Goal: Task Accomplishment & Management: Manage account settings

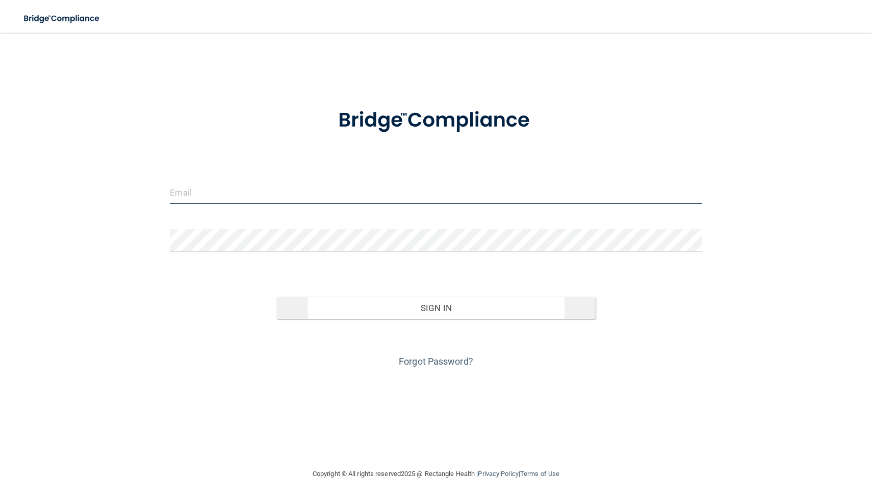
type input "[EMAIL_ADDRESS][DOMAIN_NAME]"
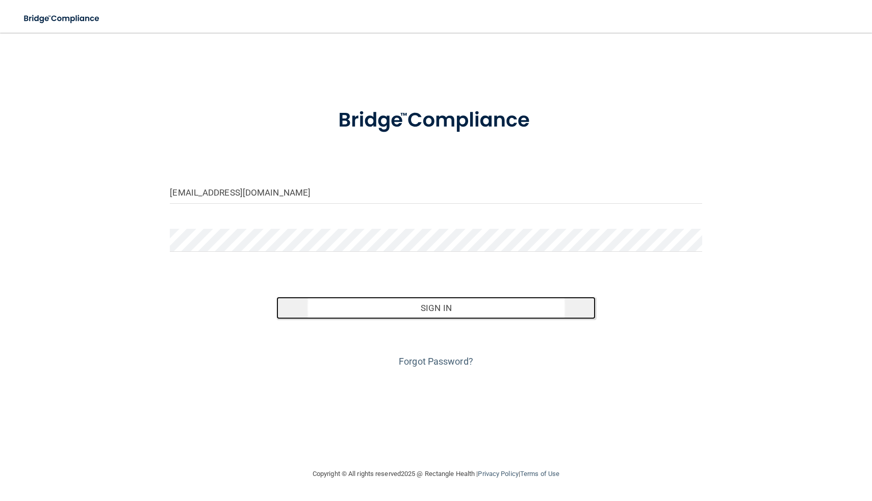
click at [430, 317] on button "Sign In" at bounding box center [436, 307] width 319 height 22
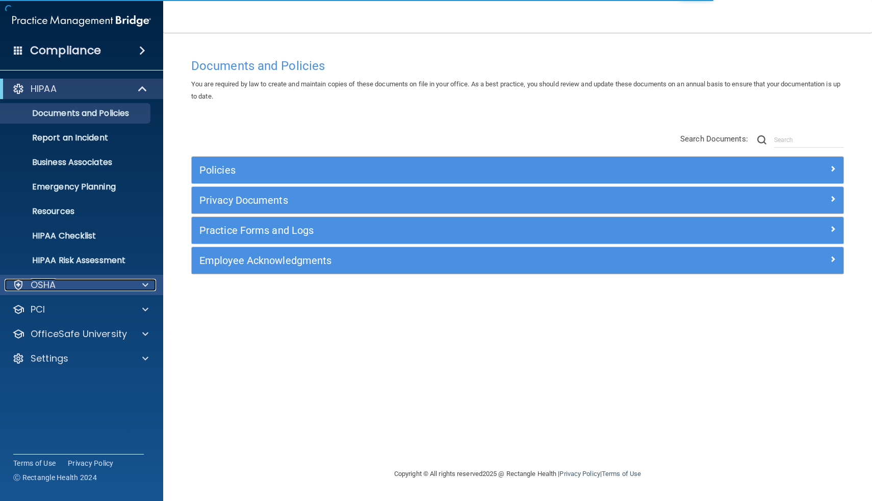
click at [91, 285] on div "OSHA" at bounding box center [68, 285] width 127 height 12
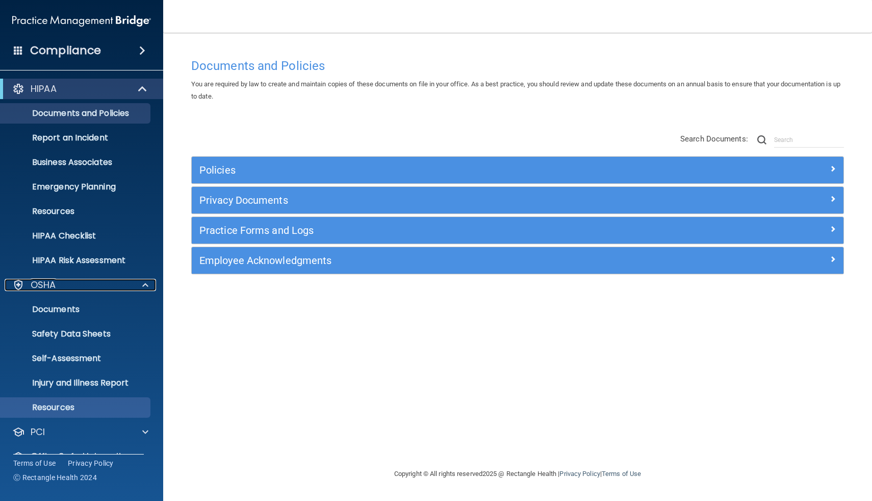
scroll to position [45, 0]
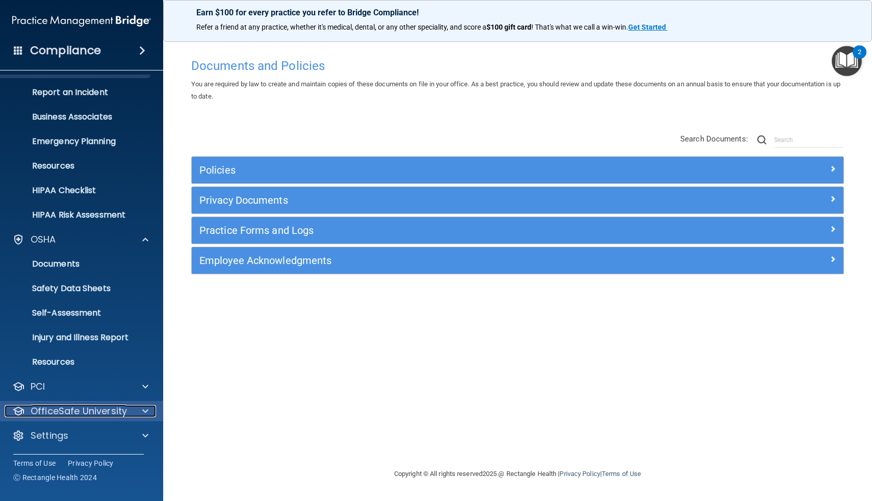
click at [78, 412] on p "OfficeSafe University" at bounding box center [79, 411] width 96 height 12
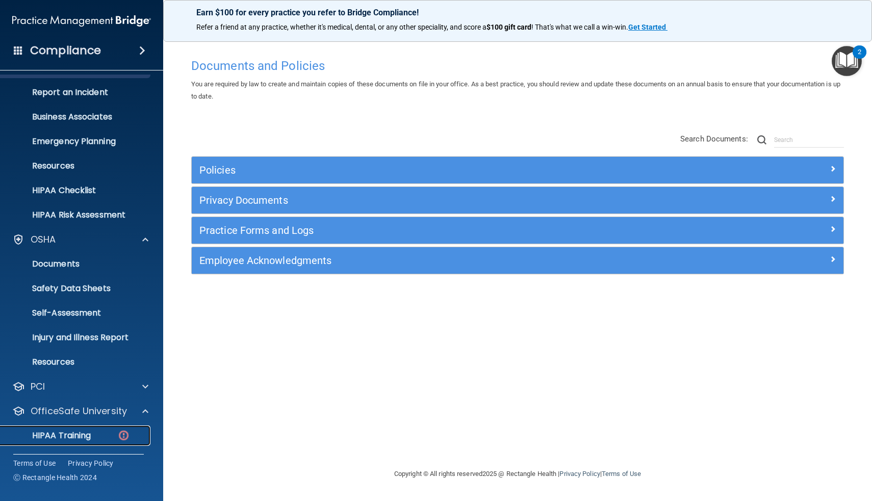
click at [76, 437] on p "HIPAA Training" at bounding box center [49, 435] width 84 height 10
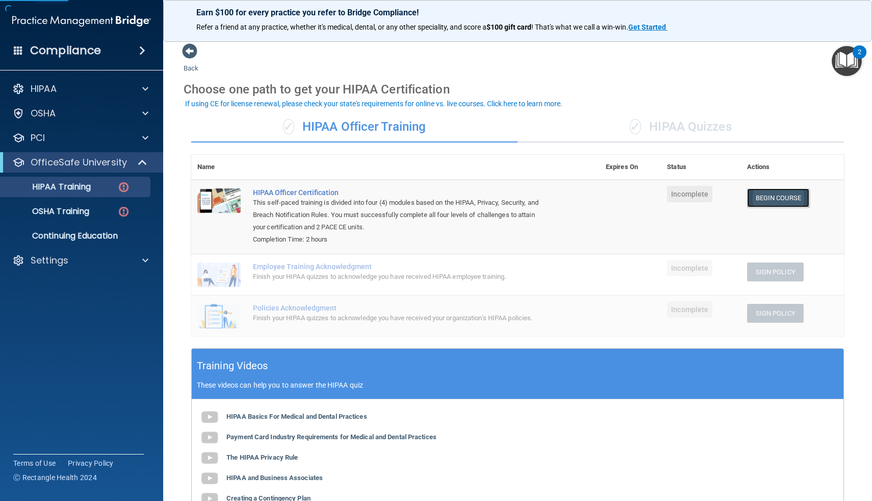
click at [785, 197] on link "Begin Course" at bounding box center [778, 197] width 62 height 19
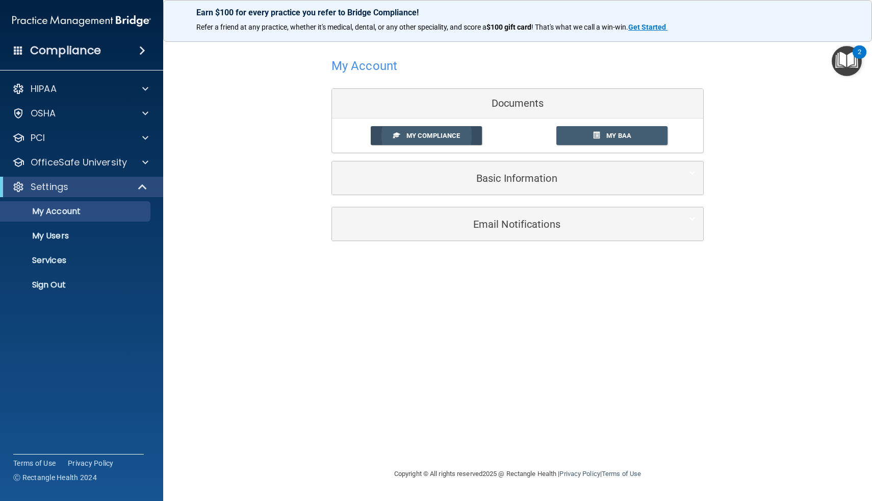
click at [437, 140] on link "My Compliance" at bounding box center [427, 135] width 112 height 19
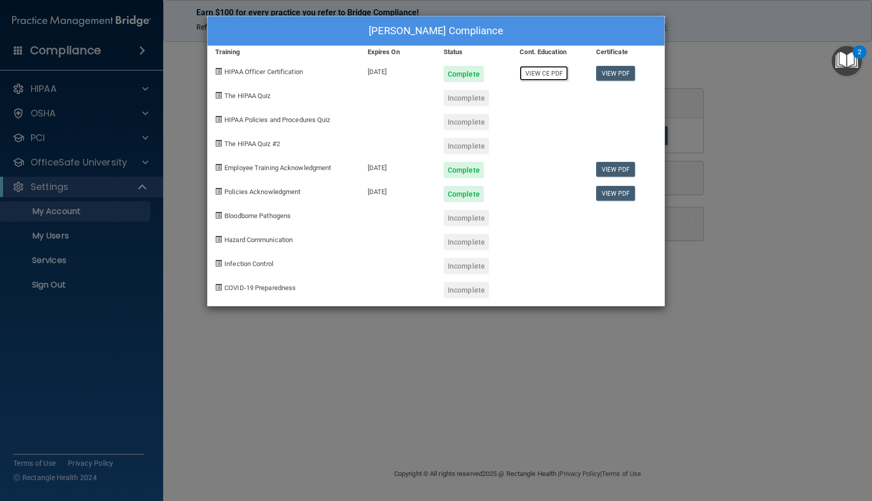
click at [547, 75] on link "View CE PDF" at bounding box center [544, 73] width 48 height 15
click at [789, 250] on div "[PERSON_NAME] Compliance Training Expires On Status Cont. Education Certificate…" at bounding box center [436, 250] width 872 height 501
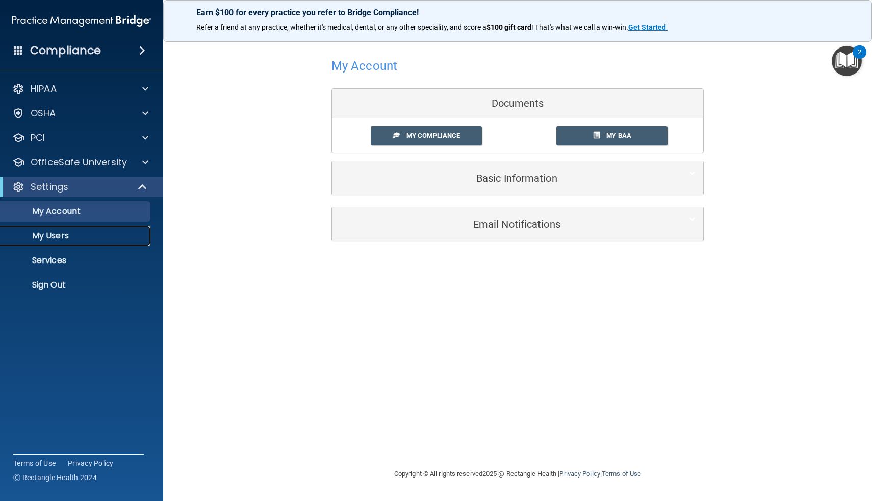
click at [61, 232] on p "My Users" at bounding box center [76, 236] width 139 height 10
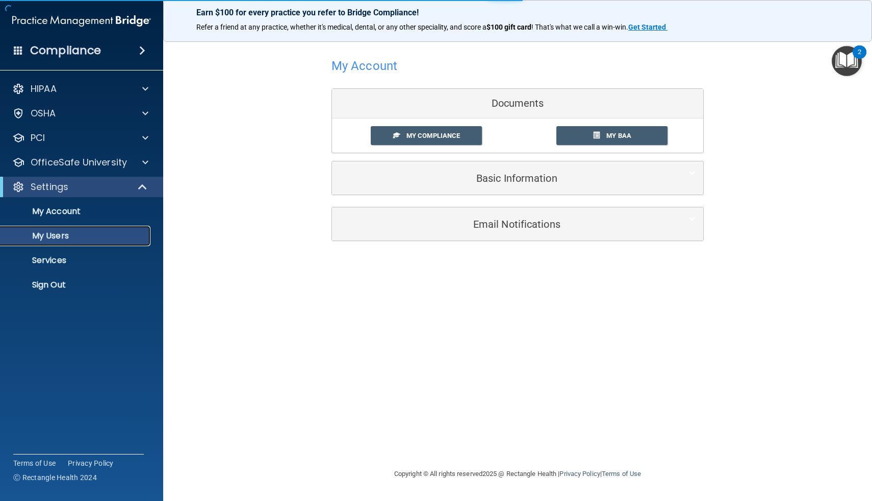
select select "20"
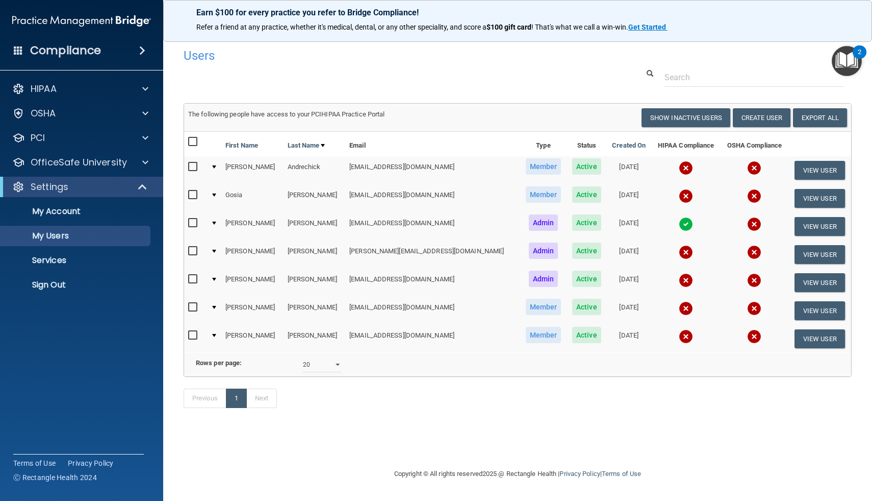
click at [679, 253] on img at bounding box center [686, 252] width 14 height 14
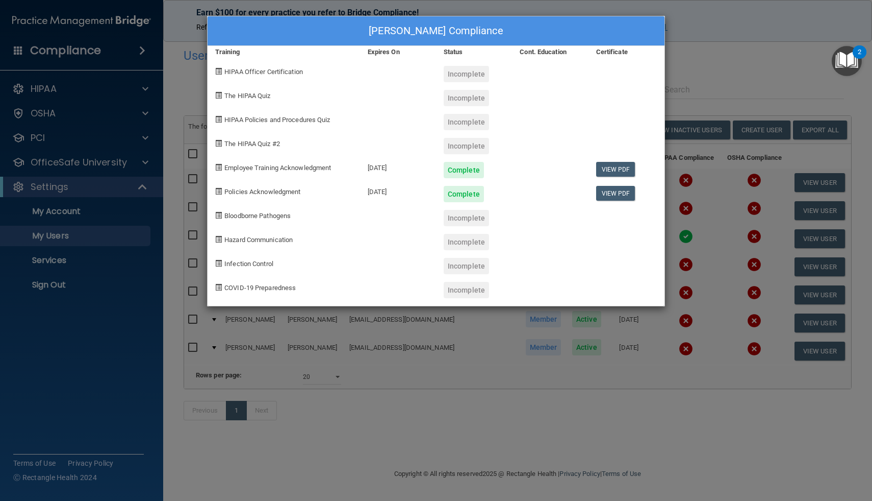
click at [684, 34] on div "[PERSON_NAME] Compliance Training Expires On Status Cont. Education Certificate…" at bounding box center [436, 250] width 872 height 501
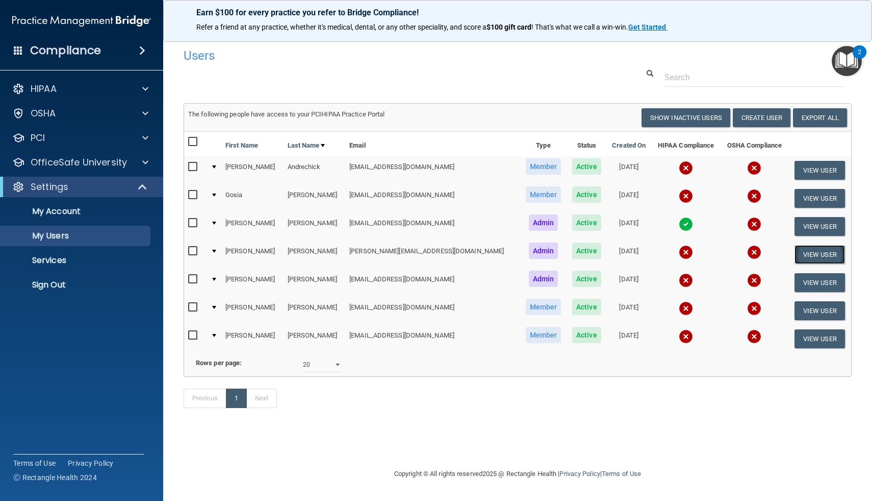
click at [813, 259] on button "View User" at bounding box center [820, 254] width 51 height 19
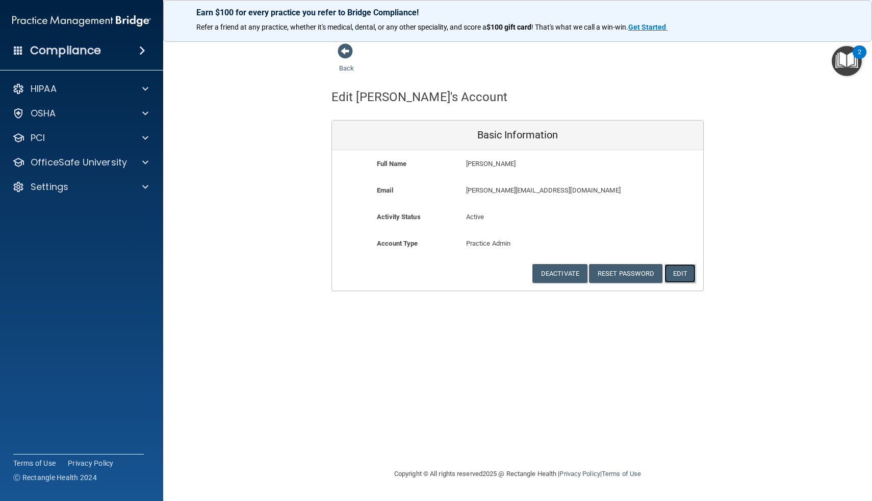
click at [678, 271] on button "Edit" at bounding box center [680, 273] width 31 height 19
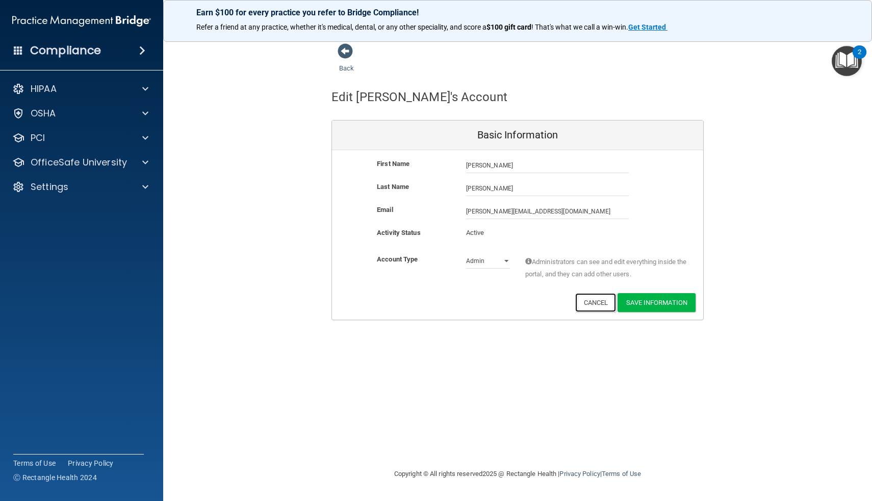
click at [595, 305] on button "Cancel" at bounding box center [596, 302] width 41 height 19
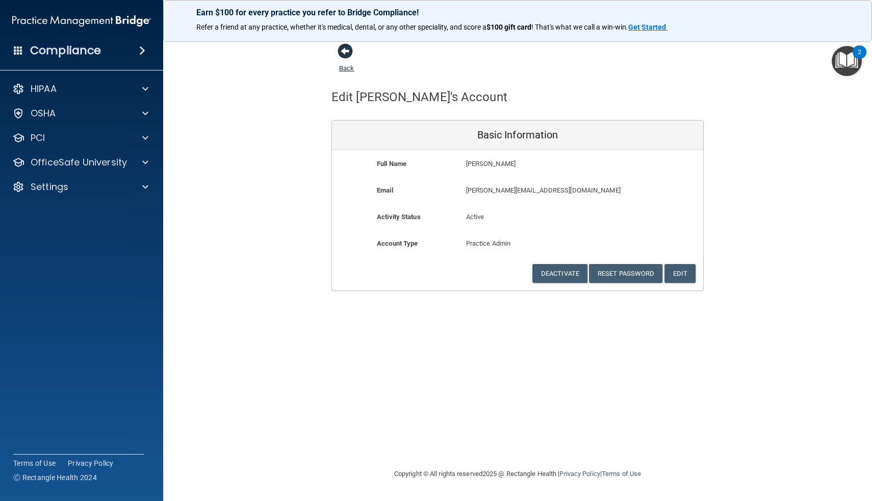
click at [340, 55] on span at bounding box center [345, 50] width 15 height 15
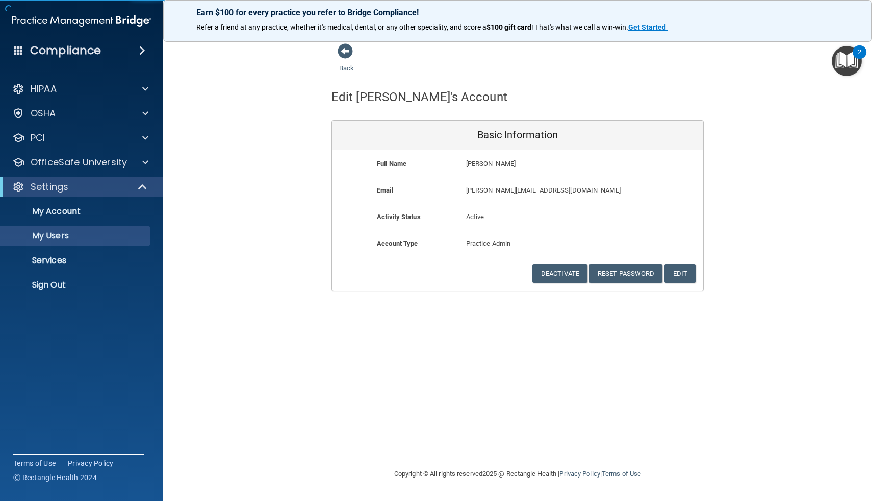
select select "20"
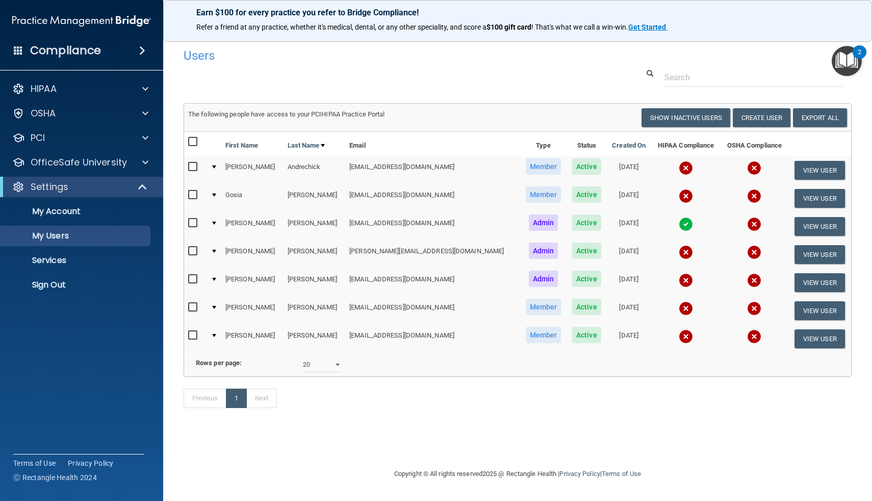
click at [679, 308] on img at bounding box center [686, 308] width 14 height 14
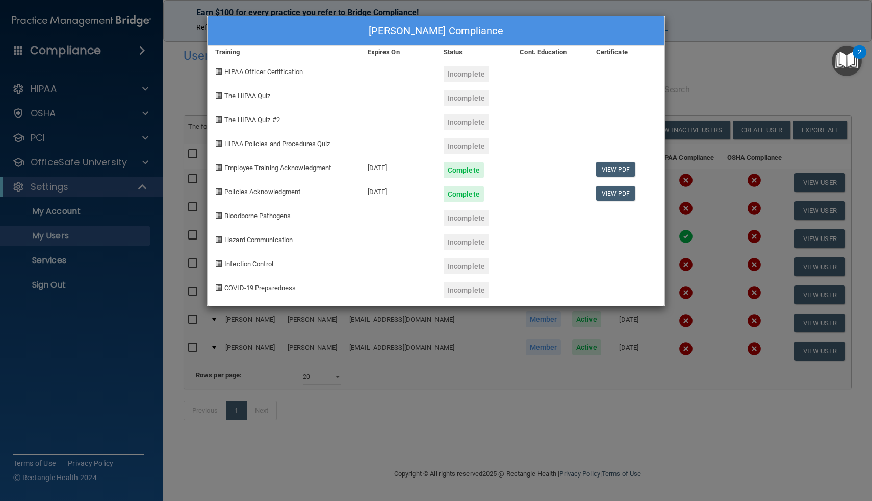
click at [688, 31] on div "[PERSON_NAME] Compliance Training Expires On Status Cont. Education Certificate…" at bounding box center [436, 250] width 872 height 501
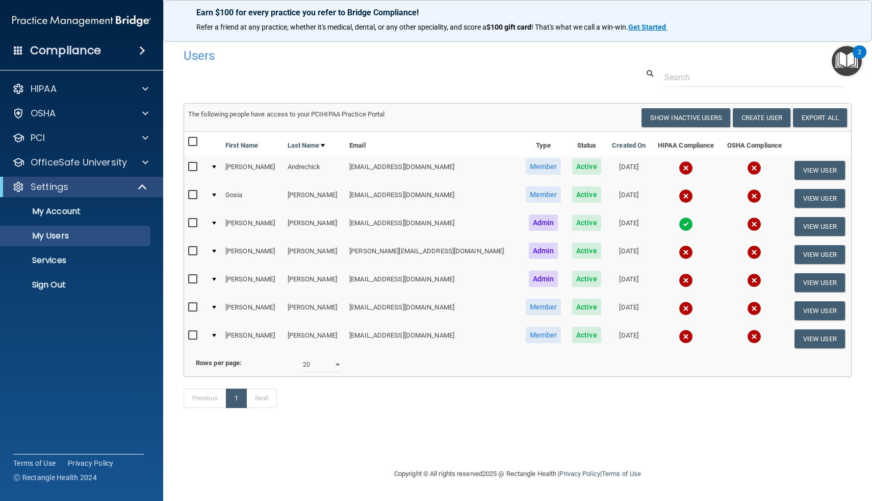
click at [679, 255] on img at bounding box center [686, 252] width 14 height 14
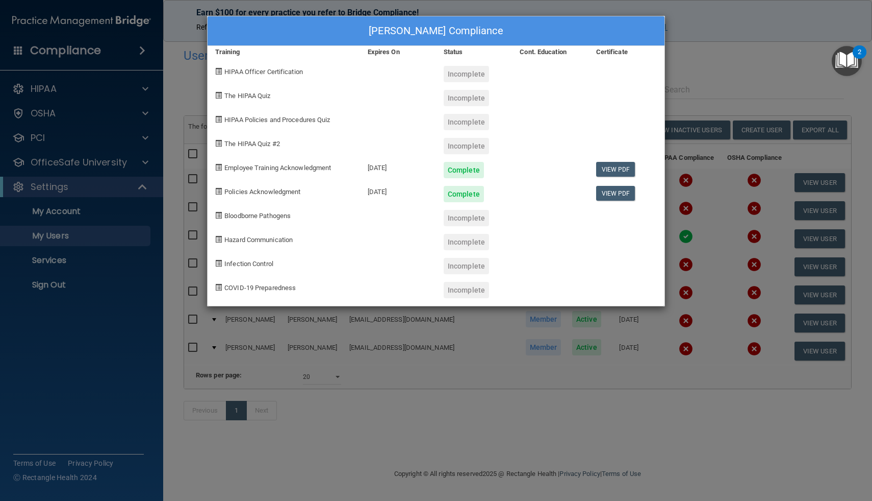
click at [739, 11] on div "[PERSON_NAME] Compliance Training Expires On Status Cont. Education Certificate…" at bounding box center [436, 250] width 872 height 501
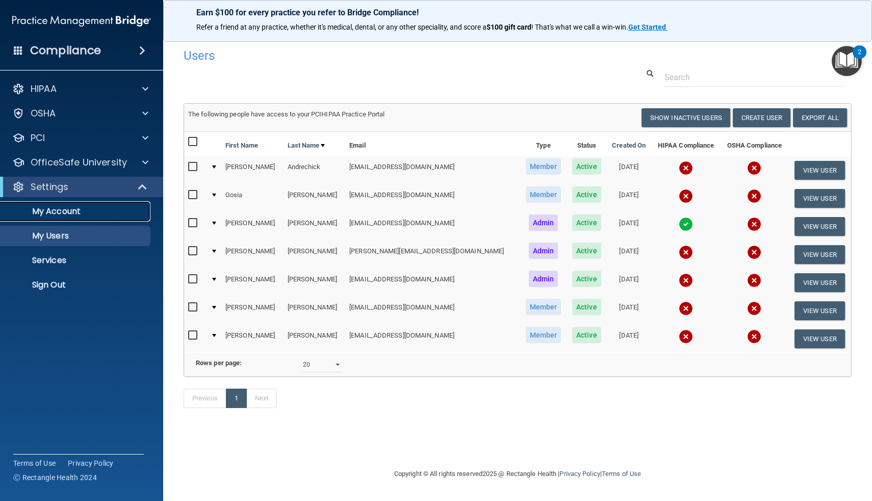
click at [70, 213] on p "My Account" at bounding box center [76, 211] width 139 height 10
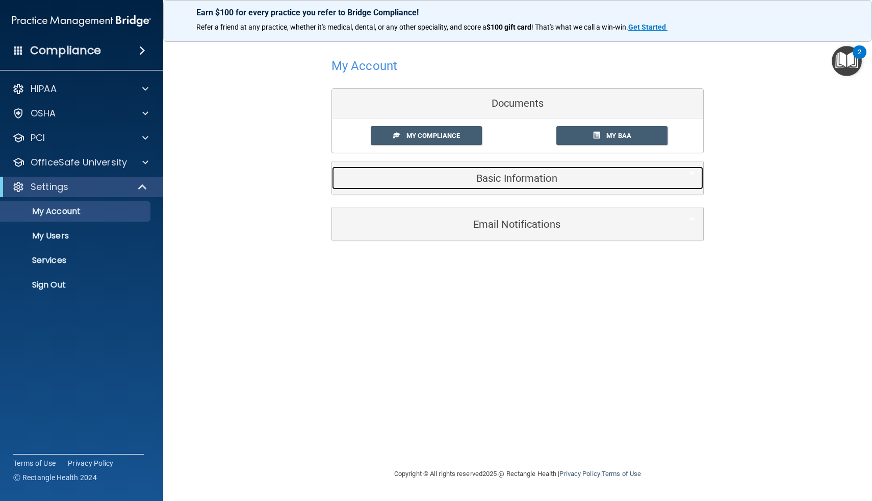
click at [499, 172] on h5 "Basic Information" at bounding box center [502, 177] width 325 height 11
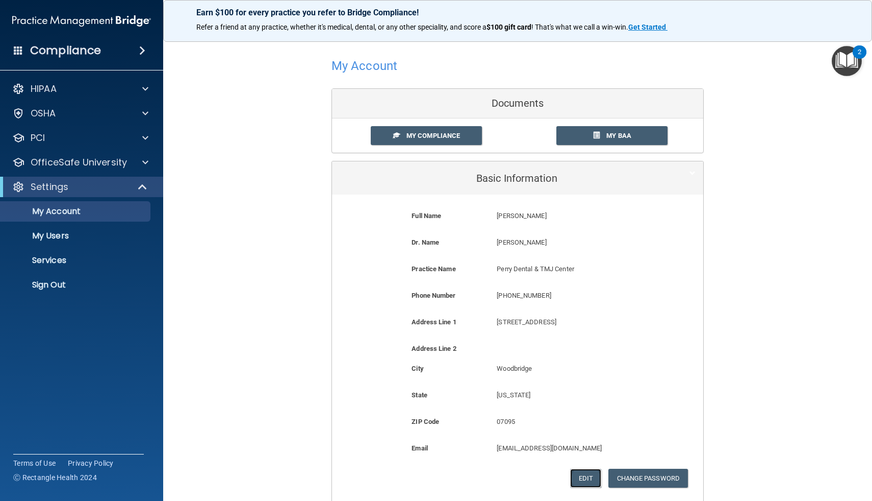
click at [579, 473] on button "Edit" at bounding box center [585, 477] width 31 height 19
select select "30"
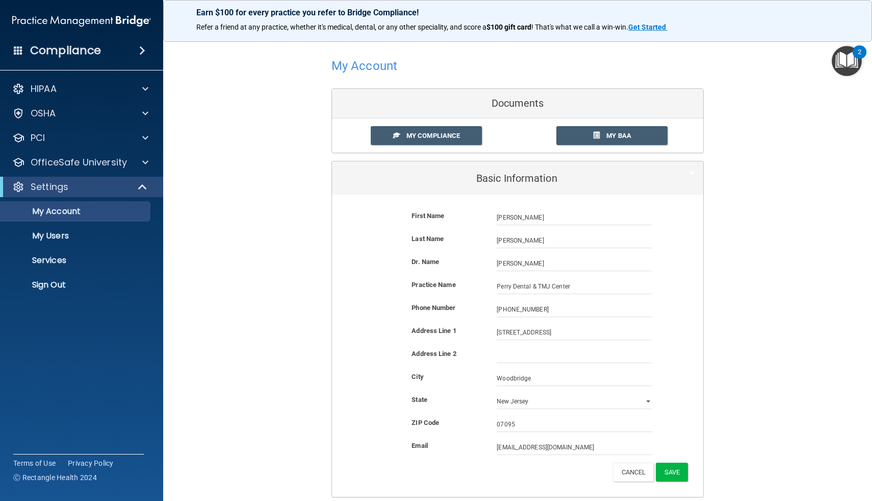
scroll to position [95, 0]
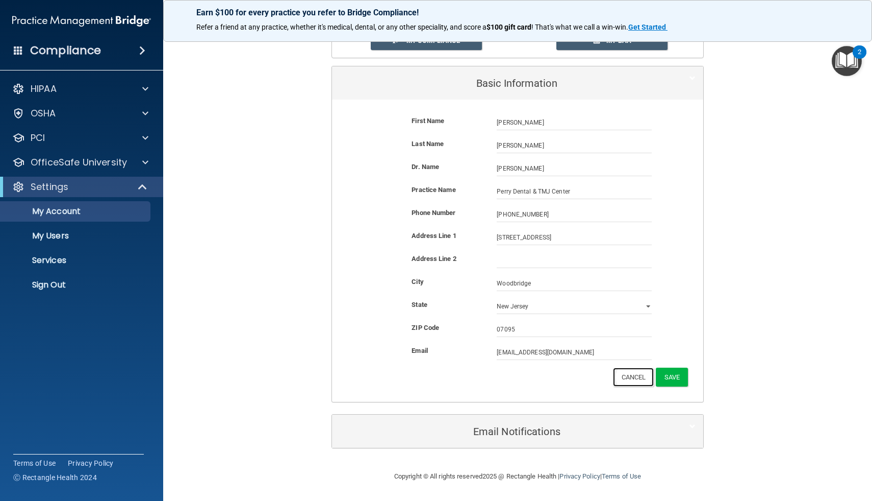
click at [635, 378] on button "Cancel" at bounding box center [633, 376] width 41 height 19
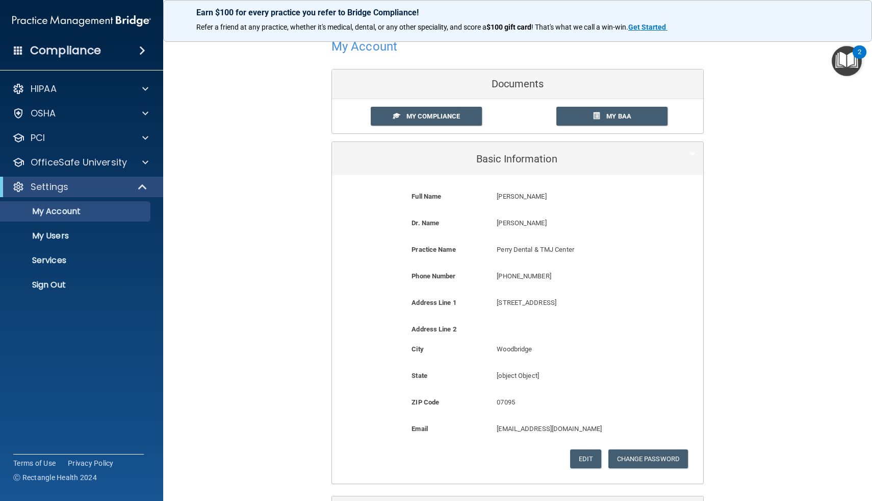
scroll to position [0, 0]
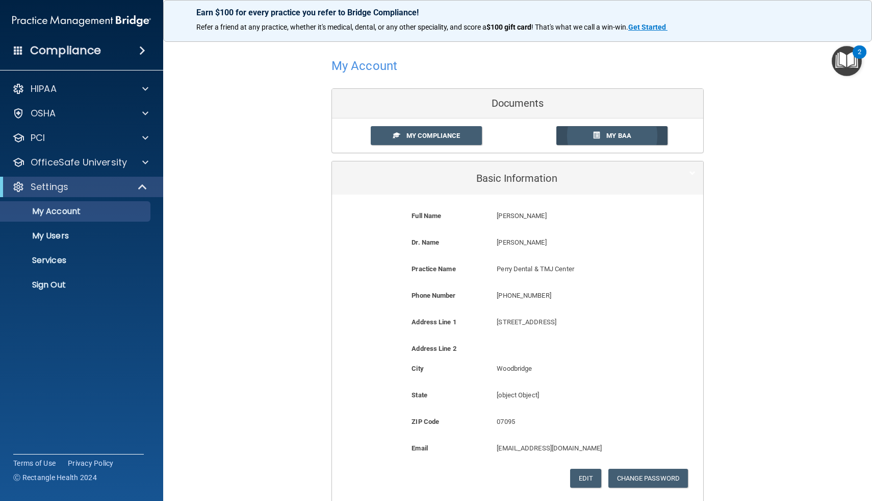
click at [589, 129] on link "My BAA" at bounding box center [613, 135] width 112 height 19
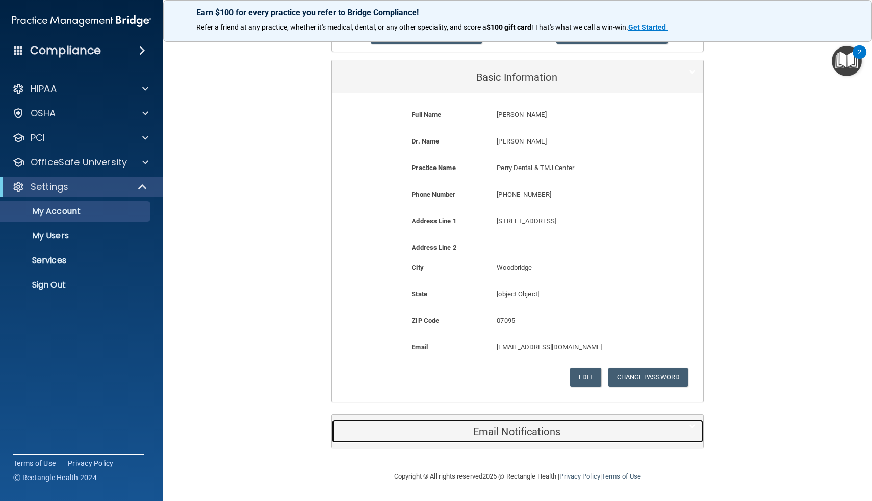
click at [518, 438] on div "Email Notifications" at bounding box center [502, 430] width 340 height 23
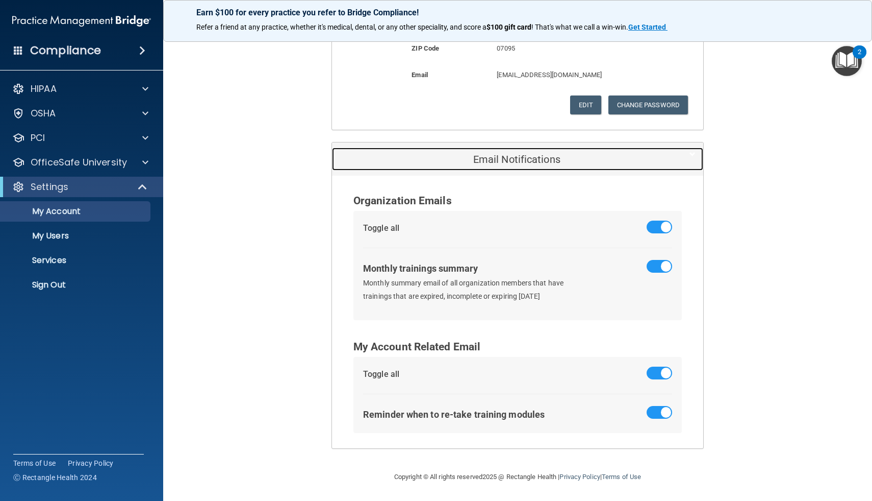
scroll to position [0, 0]
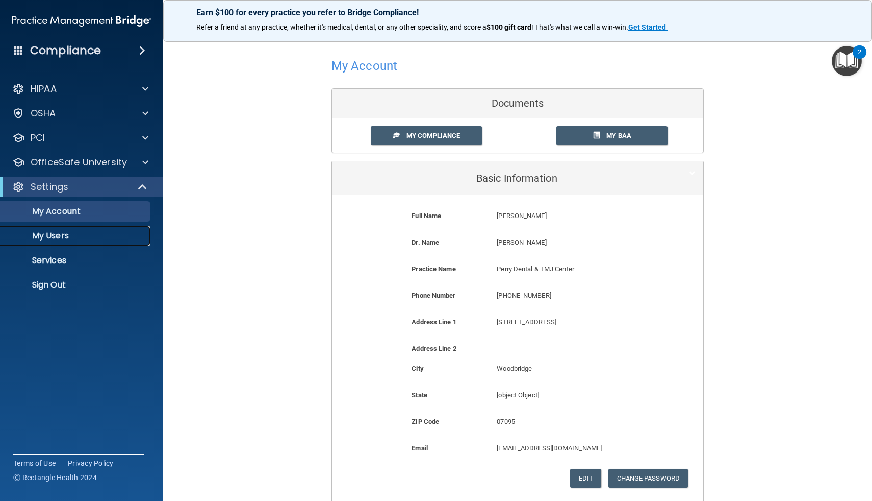
click at [48, 235] on p "My Users" at bounding box center [76, 236] width 139 height 10
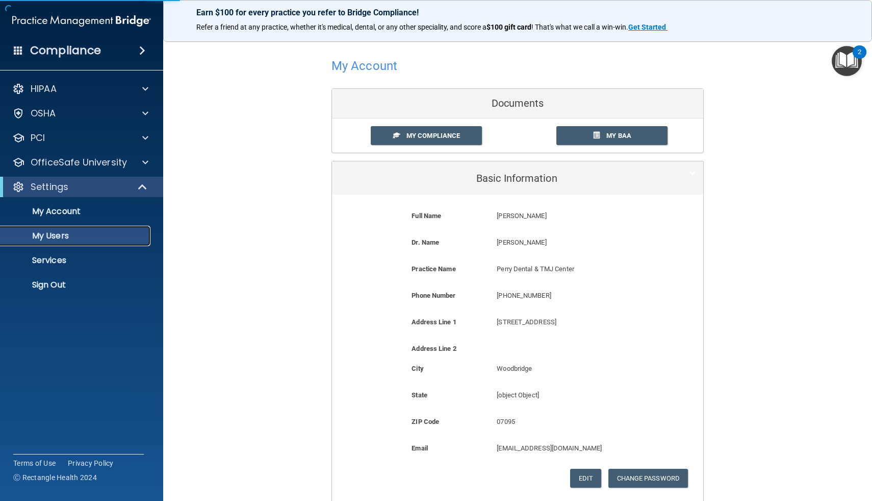
select select "20"
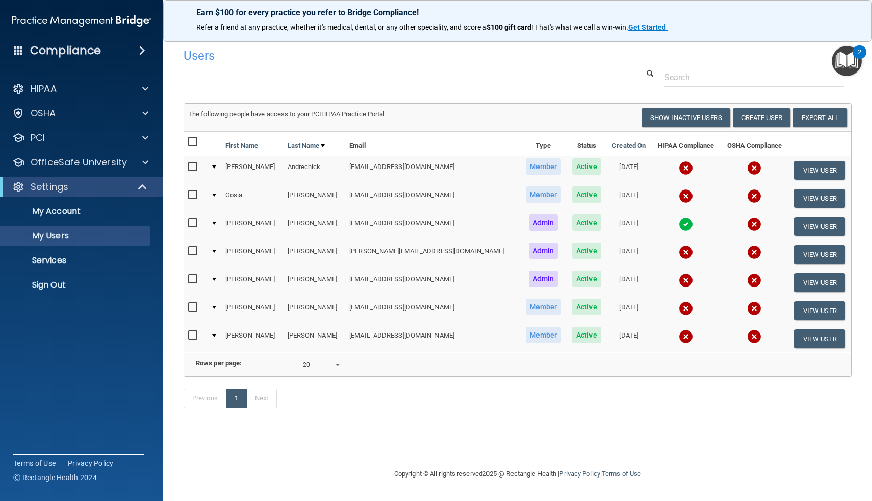
click at [679, 254] on img at bounding box center [686, 252] width 14 height 14
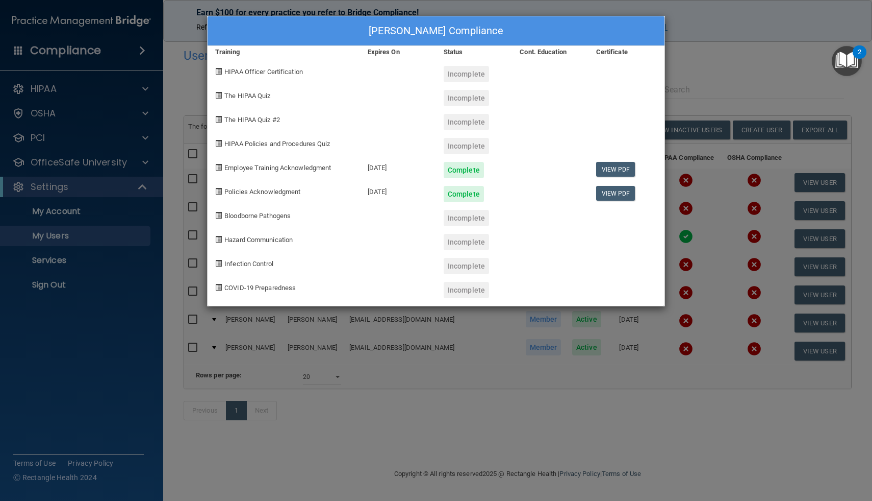
click at [669, 62] on div "[PERSON_NAME] Compliance Training Expires On Status Cont. Education Certificate…" at bounding box center [436, 250] width 872 height 501
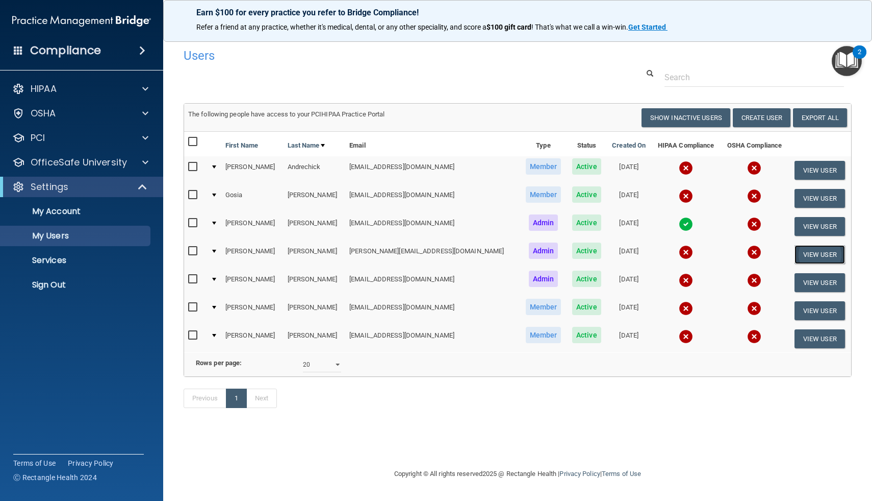
click at [821, 252] on button "View User" at bounding box center [820, 254] width 51 height 19
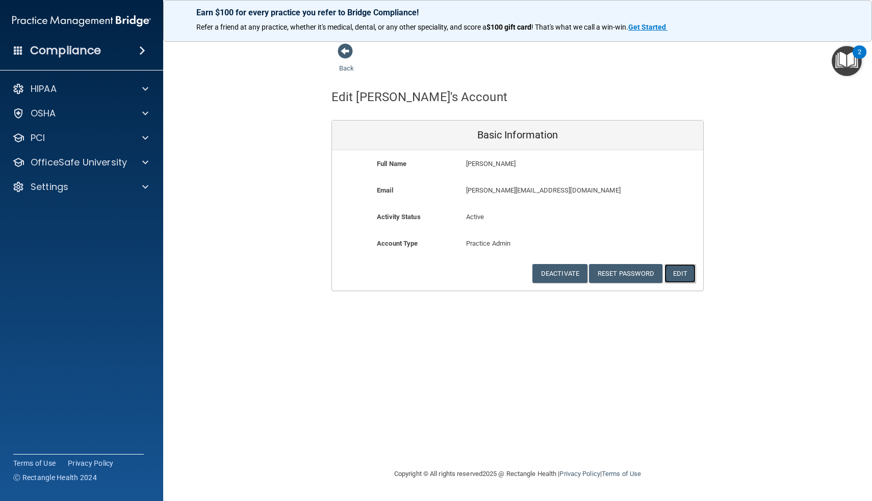
click at [691, 277] on button "Edit" at bounding box center [680, 273] width 31 height 19
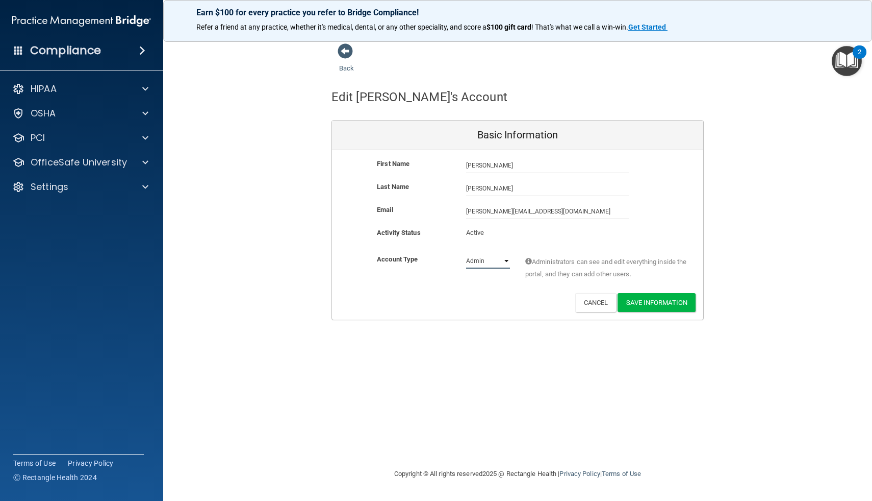
click at [503, 260] on select "Admin Member" at bounding box center [488, 260] width 44 height 15
select select "practice_member"
click at [466, 253] on select "Admin Member" at bounding box center [488, 260] width 44 height 15
click at [646, 301] on button "Save Information" at bounding box center [657, 302] width 78 height 19
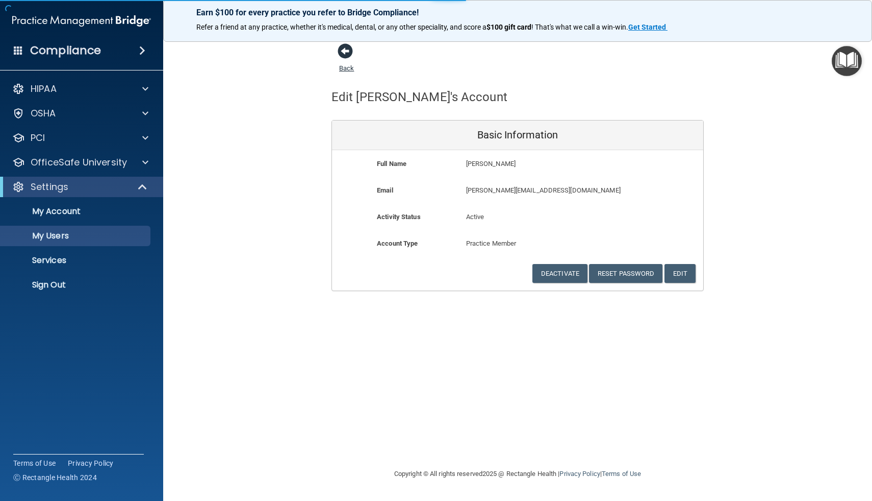
click at [348, 51] on span at bounding box center [345, 50] width 15 height 15
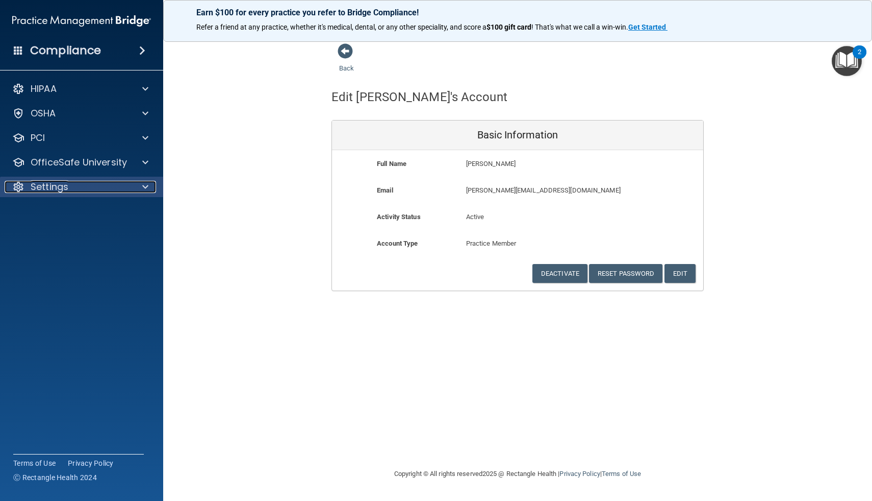
click at [87, 191] on div "Settings" at bounding box center [68, 187] width 127 height 12
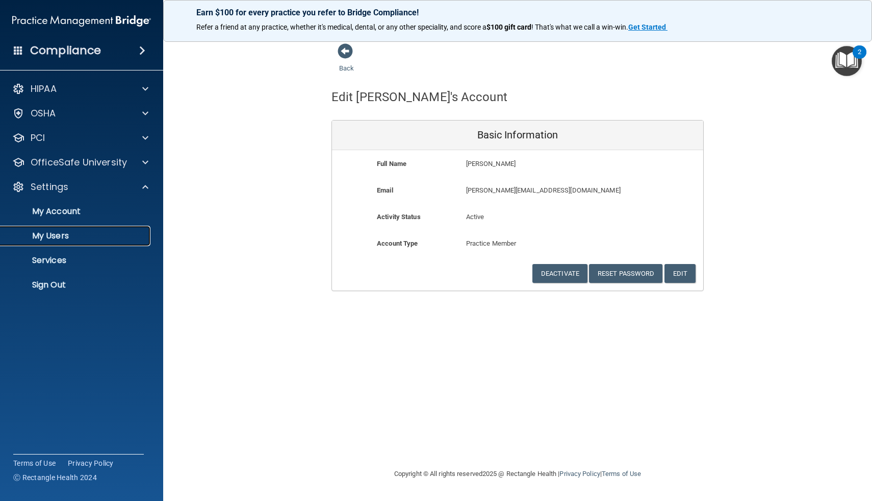
click at [64, 237] on p "My Users" at bounding box center [76, 236] width 139 height 10
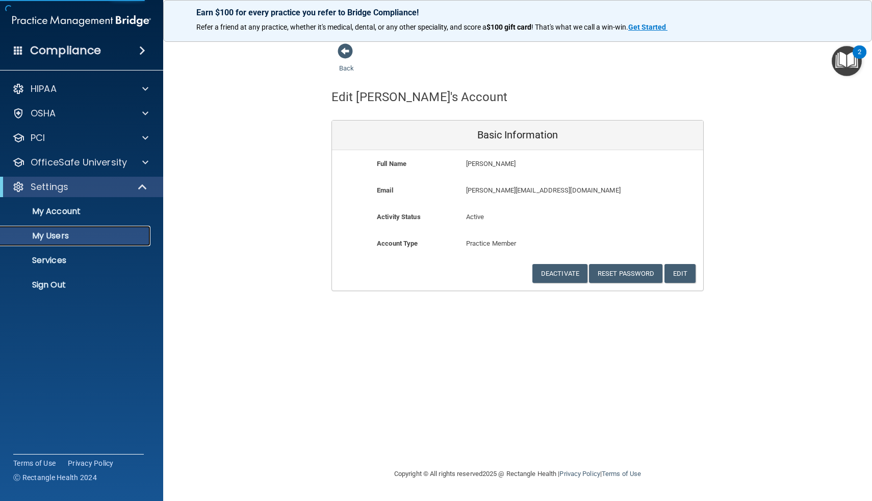
select select "20"
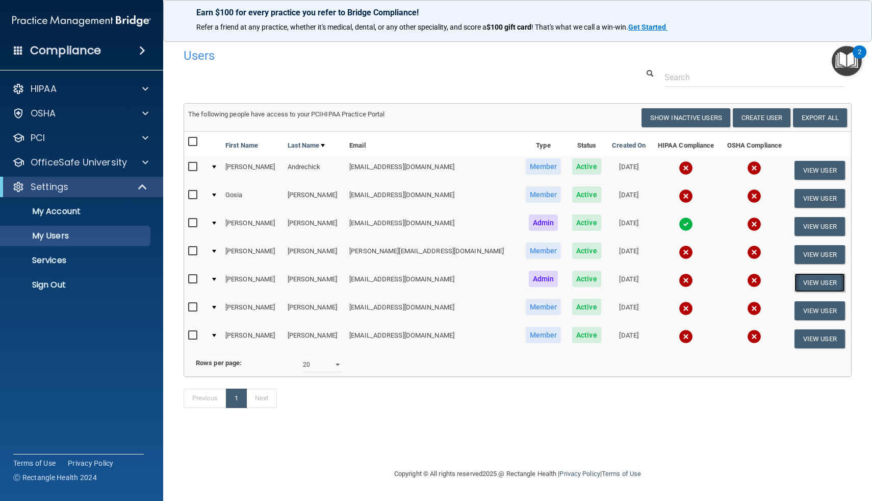
click at [802, 283] on button "View User" at bounding box center [820, 282] width 51 height 19
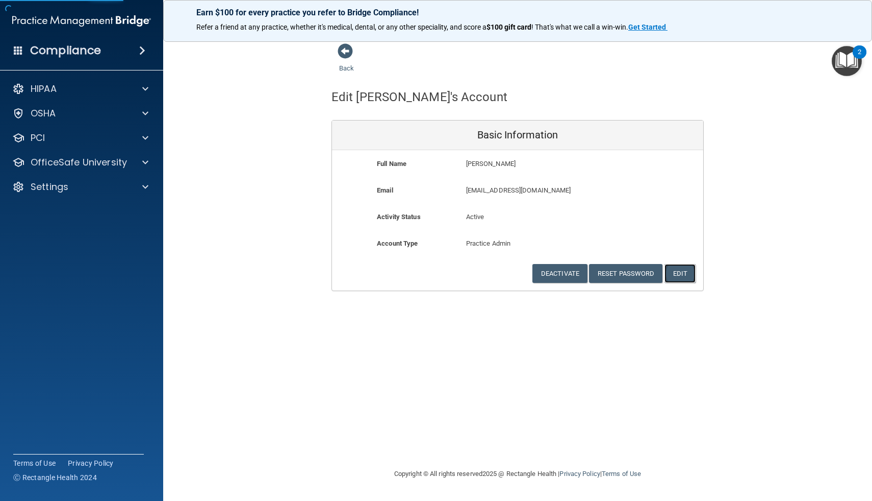
click at [690, 281] on button "Edit" at bounding box center [680, 273] width 31 height 19
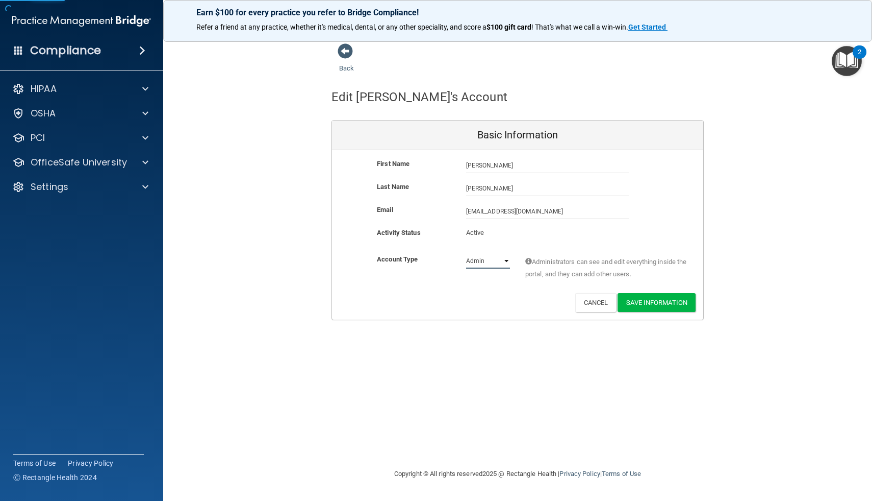
click at [479, 264] on select "Admin Member" at bounding box center [488, 260] width 44 height 15
select select "practice_member"
click at [466, 253] on select "Admin Member" at bounding box center [488, 260] width 44 height 15
click at [643, 300] on button "Save Information" at bounding box center [657, 302] width 78 height 19
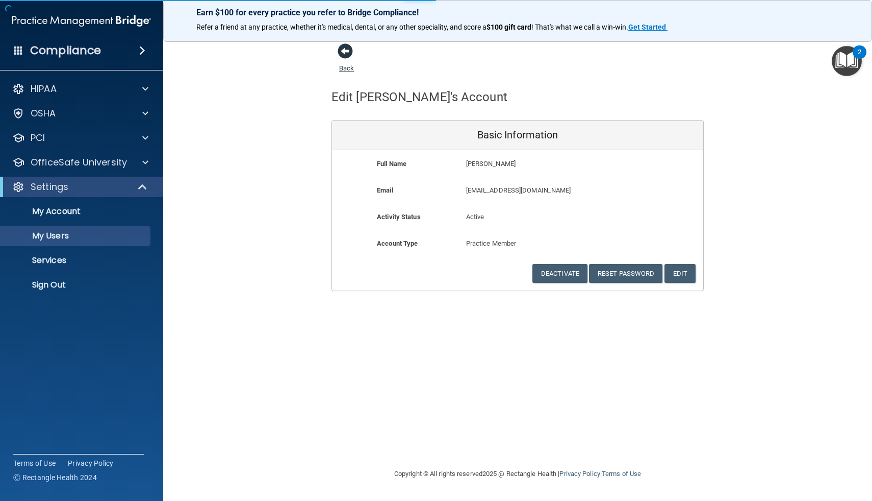
click at [347, 54] on span at bounding box center [345, 50] width 15 height 15
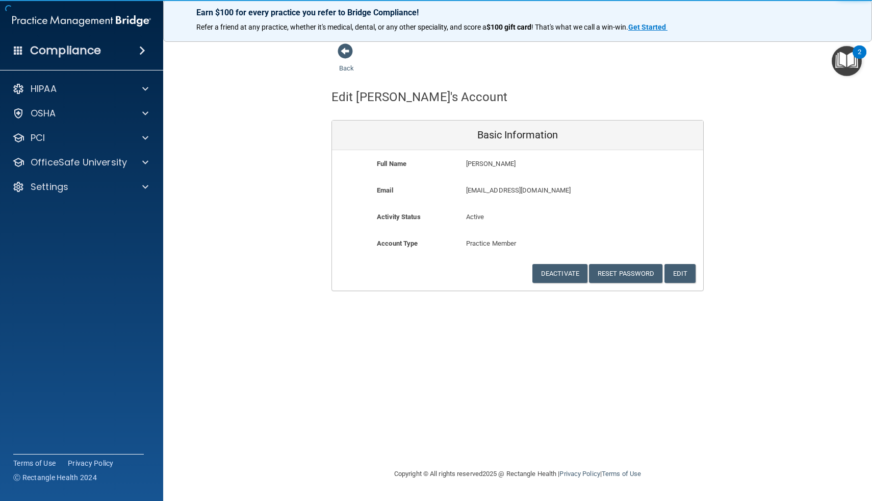
click at [347, 54] on span at bounding box center [345, 50] width 15 height 15
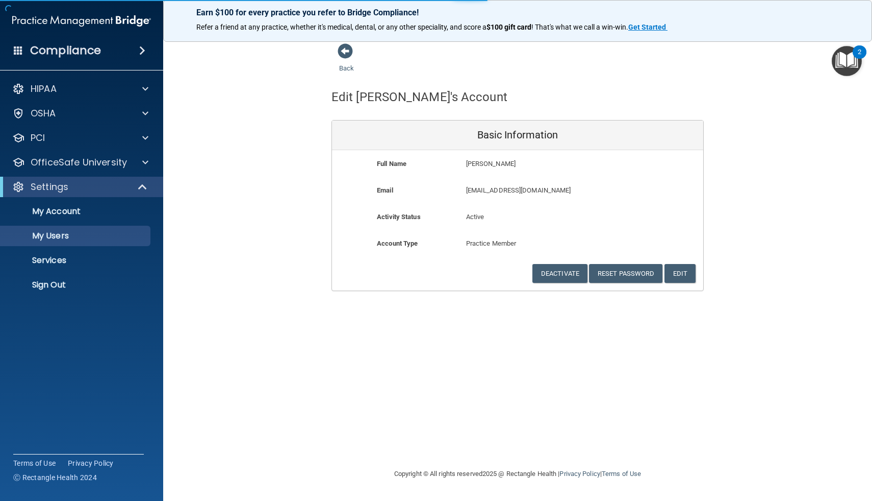
select select "20"
